Goal: Find specific page/section: Find specific page/section

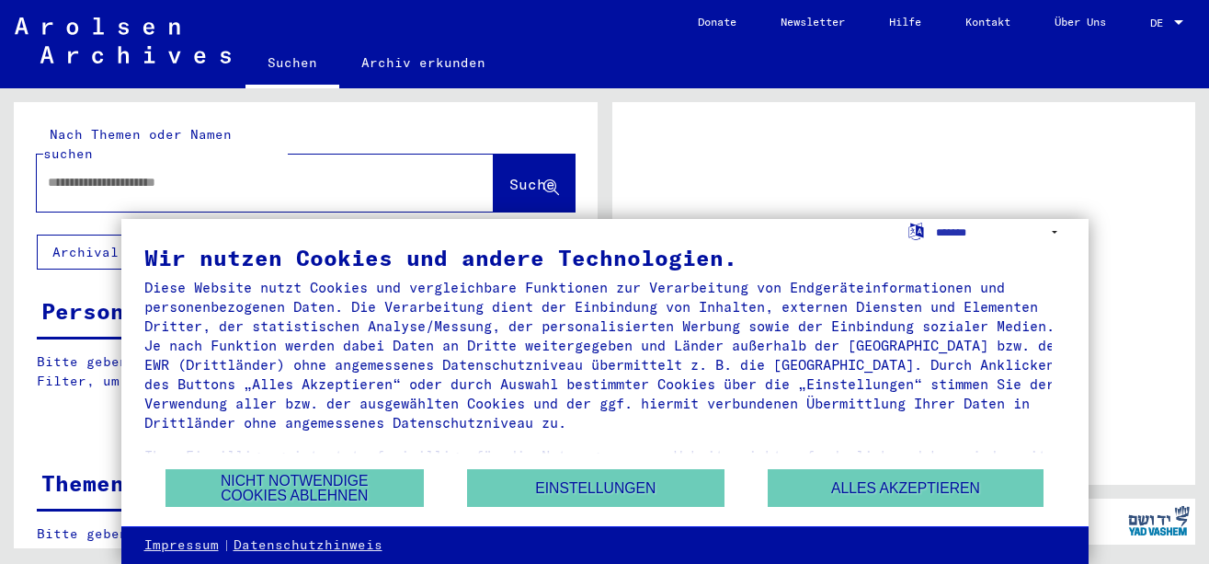
click at [1158, 17] on span "DE" at bounding box center [1160, 23] width 20 height 13
click at [1181, 28] on div at bounding box center [1179, 23] width 17 height 13
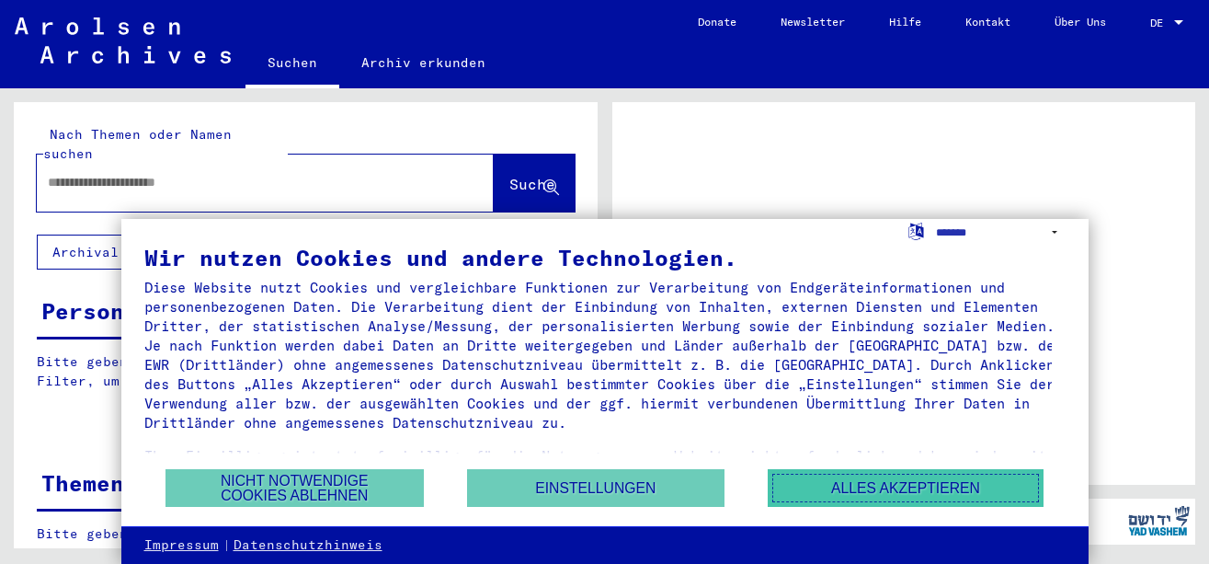
click at [913, 489] on button "Alles akzeptieren" at bounding box center [906, 488] width 276 height 38
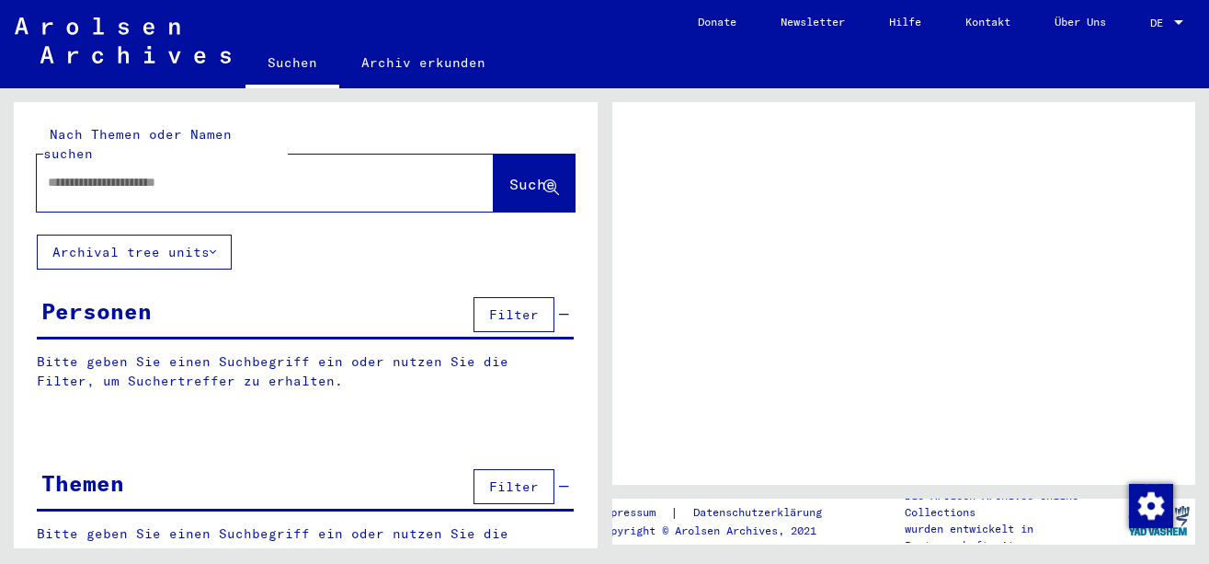
click at [1160, 28] on span "DE" at bounding box center [1160, 23] width 20 height 13
click at [1169, 19] on span "DE" at bounding box center [1160, 23] width 20 height 13
click at [1176, 17] on div at bounding box center [1179, 23] width 17 height 13
click at [1168, 13] on div "DE DE" at bounding box center [1168, 18] width 37 height 31
click at [1163, 22] on span "DE" at bounding box center [1160, 23] width 20 height 13
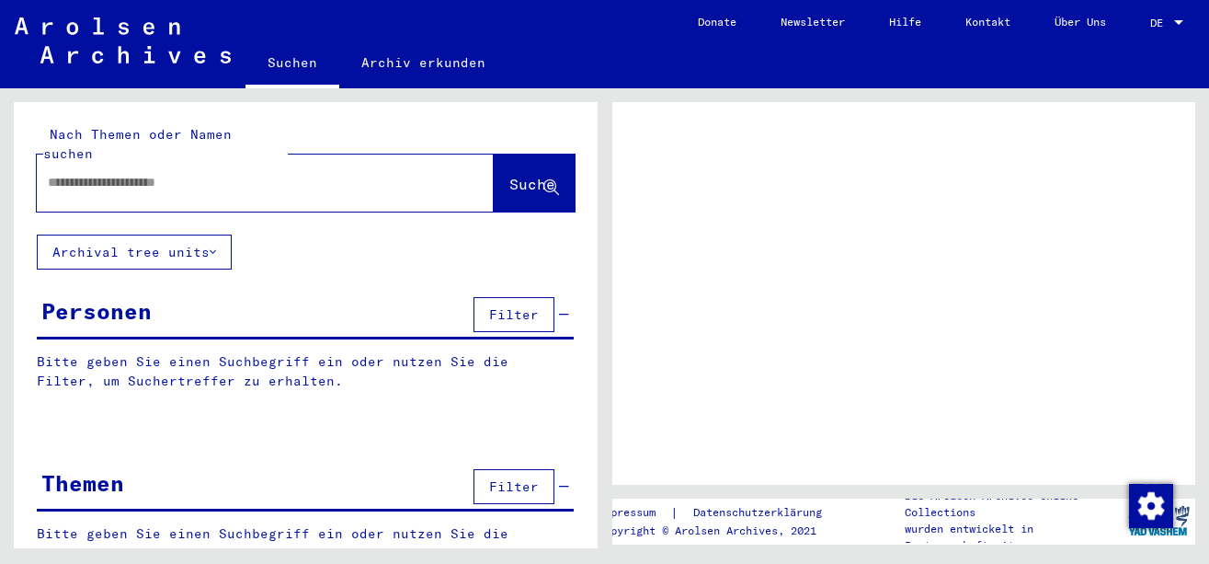
click at [1159, 24] on span "DE" at bounding box center [1160, 23] width 20 height 13
